Goal: Information Seeking & Learning: Learn about a topic

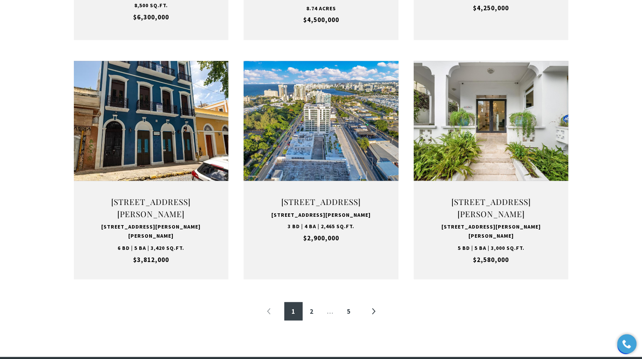
scroll to position [721, 0]
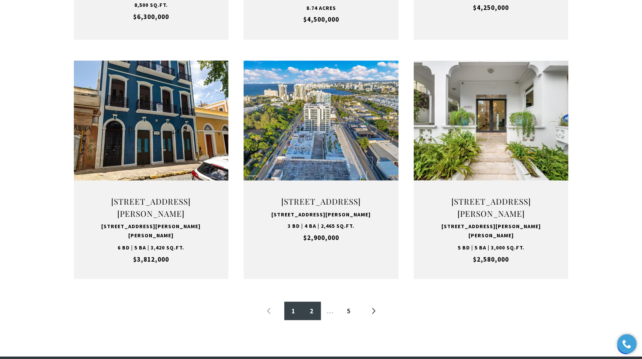
click at [308, 320] on link "2" at bounding box center [311, 311] width 18 height 18
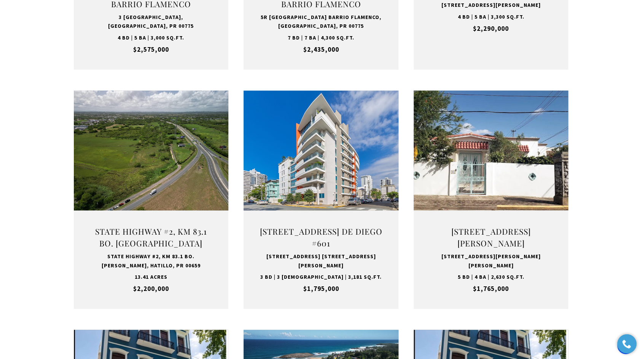
scroll to position [462, 0]
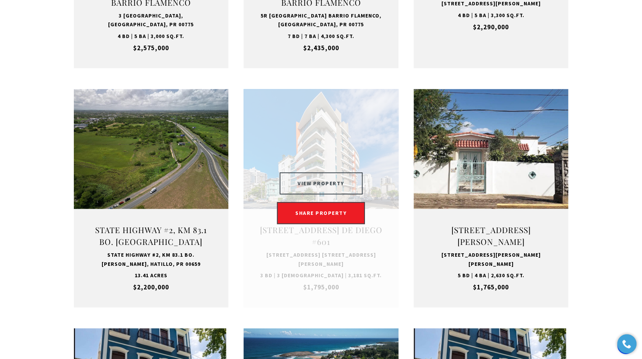
click at [303, 186] on button "VIEW PROPERTY" at bounding box center [320, 183] width 83 height 22
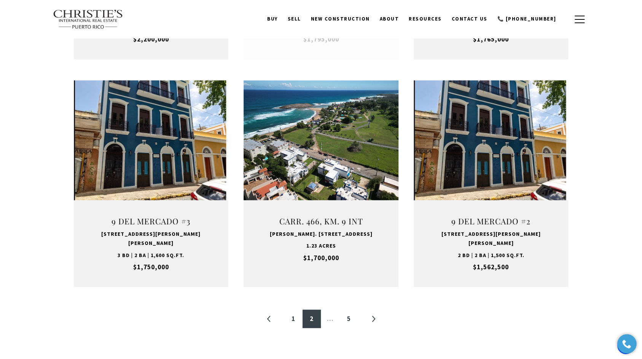
scroll to position [710, 0]
click at [372, 311] on link "»" at bounding box center [373, 319] width 18 height 18
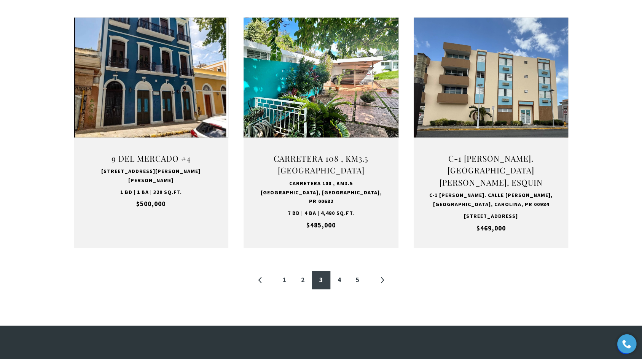
scroll to position [745, 0]
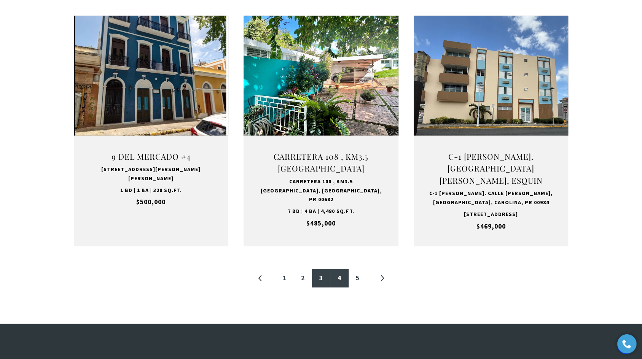
click at [344, 287] on link "4" at bounding box center [339, 278] width 18 height 18
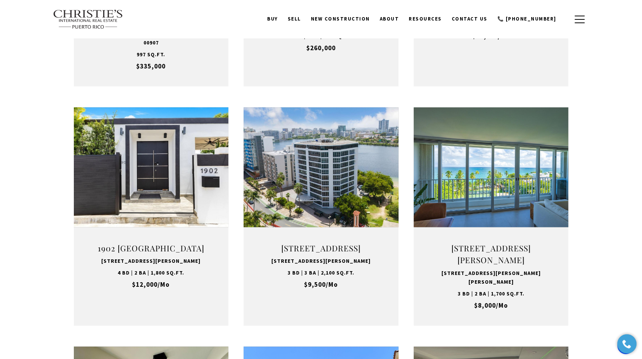
scroll to position [449, 0]
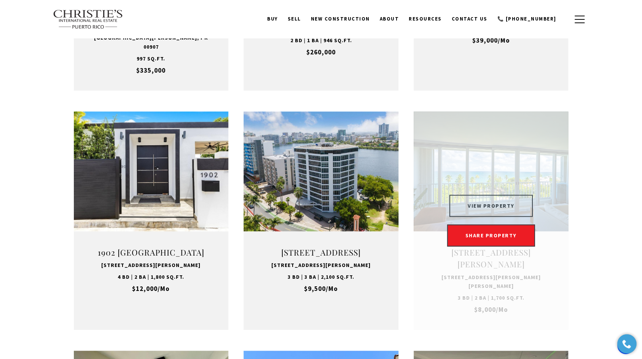
click at [518, 195] on button "VIEW PROPERTY" at bounding box center [490, 206] width 83 height 22
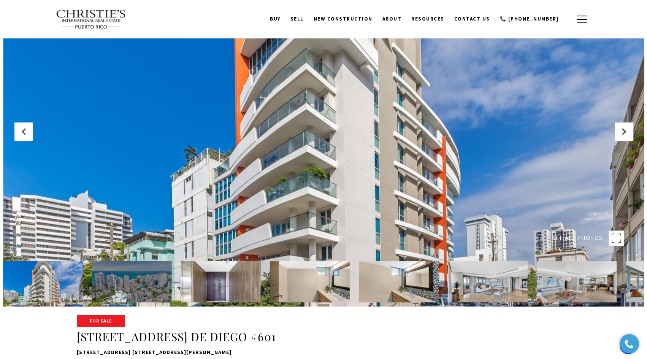
scroll to position [54, 0]
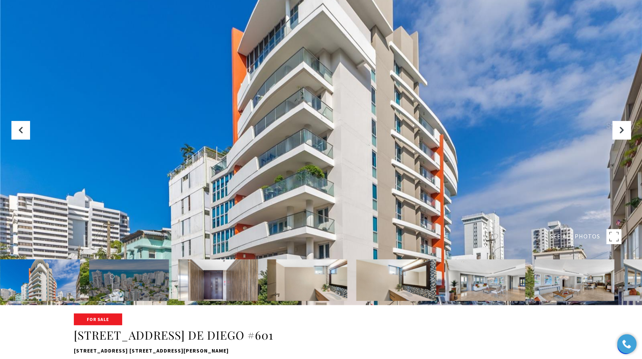
click at [568, 241] on div "SEE ALL PHOTOS" at bounding box center [586, 236] width 72 height 15
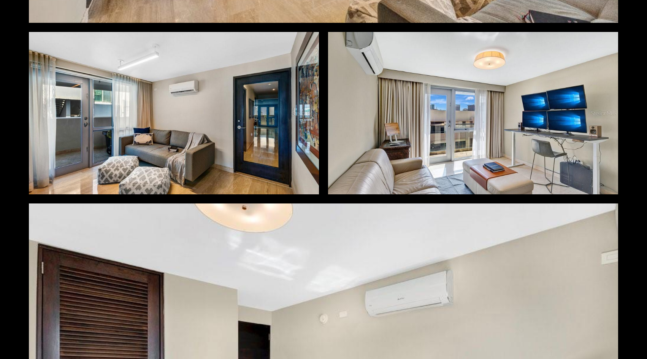
scroll to position [3405, 0]
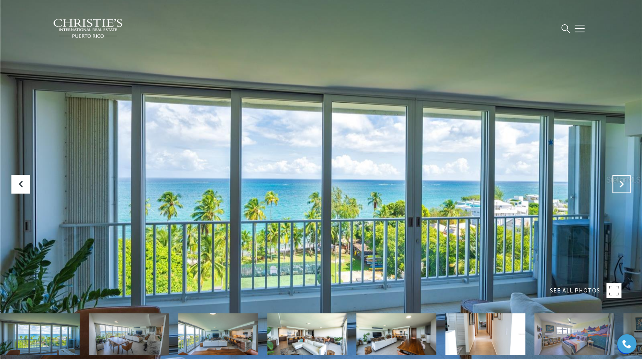
click at [620, 187] on icon at bounding box center [621, 184] width 8 height 8
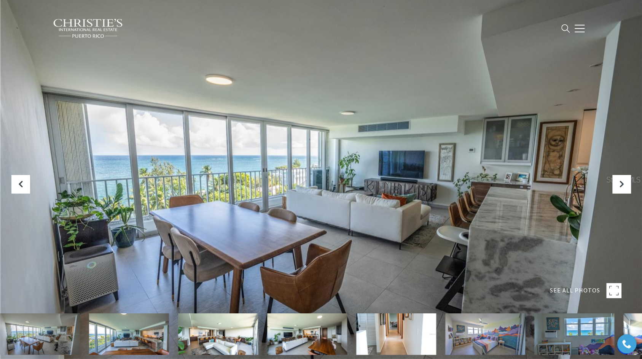
click at [565, 292] on span "SEE ALL PHOTOS" at bounding box center [575, 291] width 50 height 10
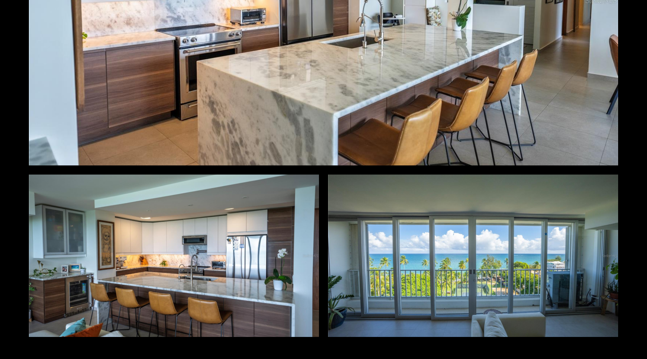
scroll to position [3272, 0]
